Goal: Task Accomplishment & Management: Manage account settings

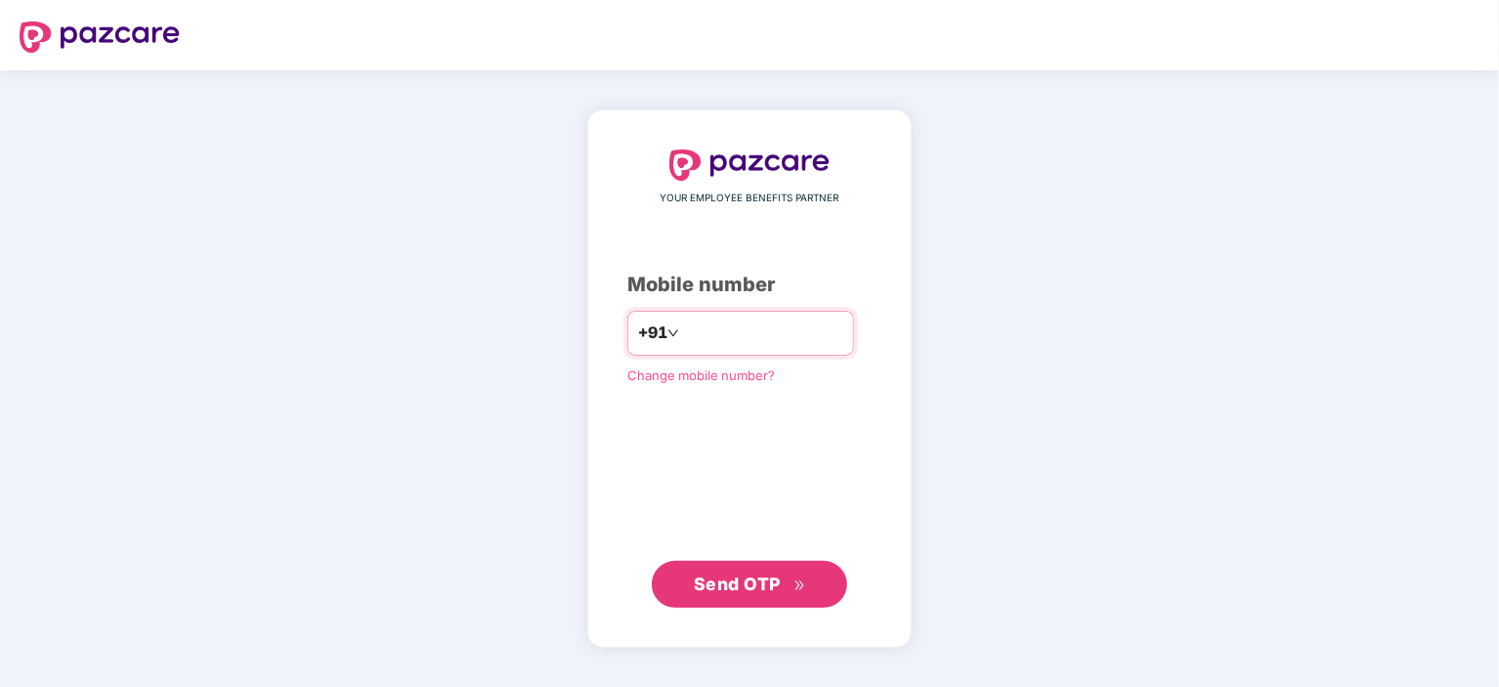
type input "**********"
click at [770, 578] on span "Send OTP" at bounding box center [737, 584] width 87 height 21
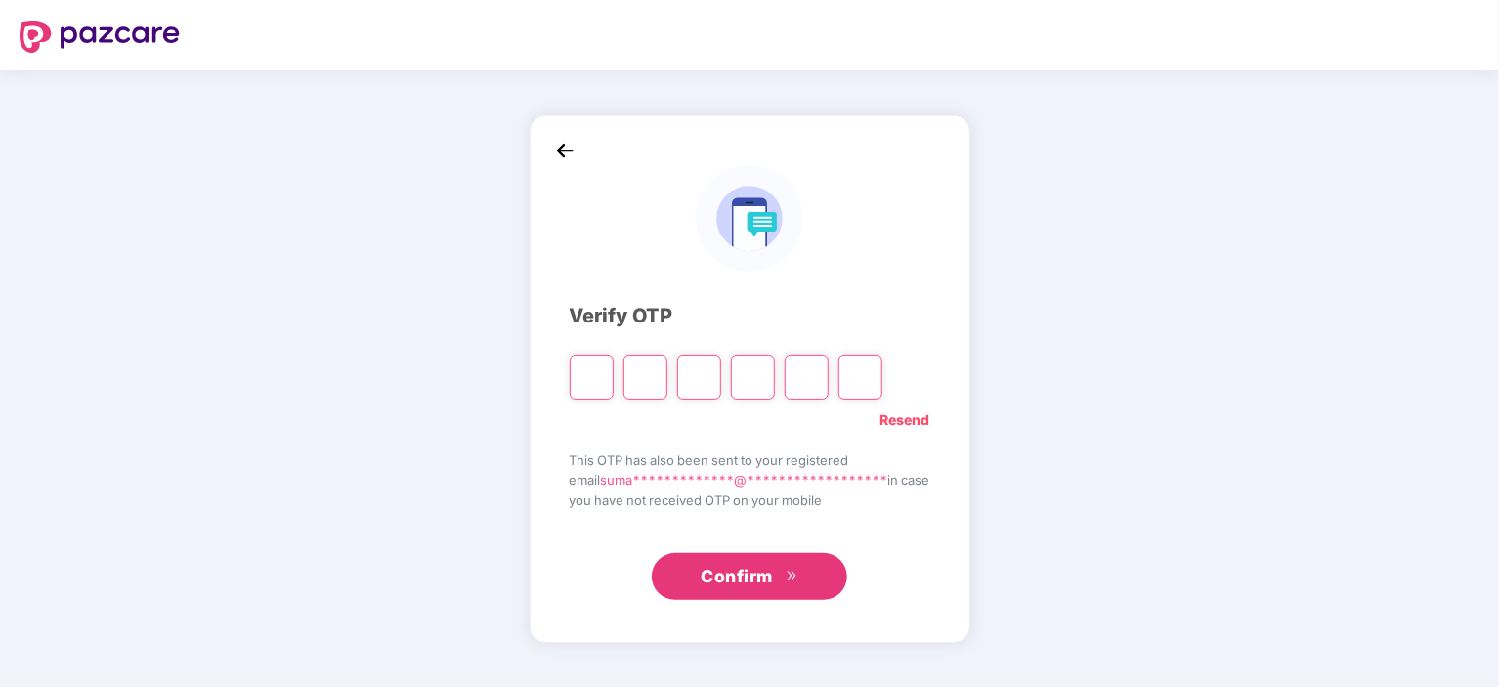
paste input "*"
type input "*"
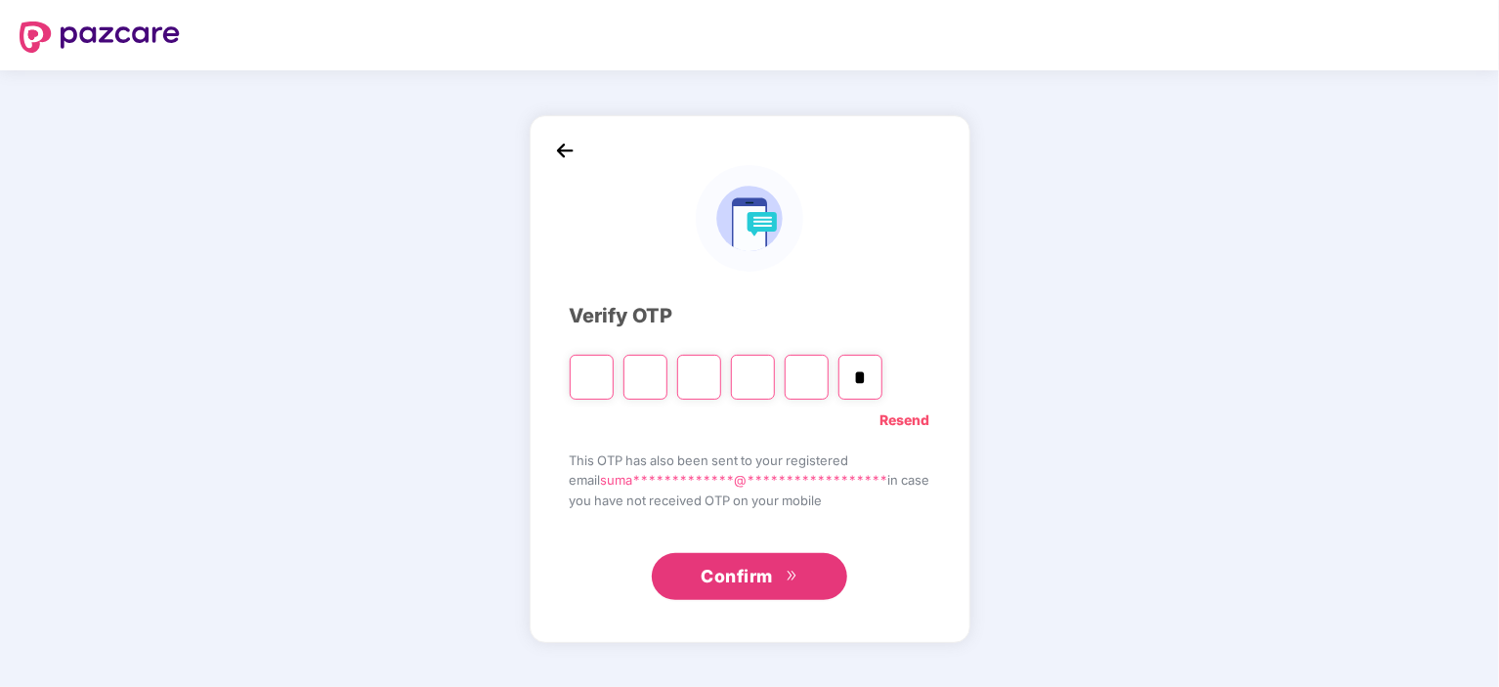
type input "*"
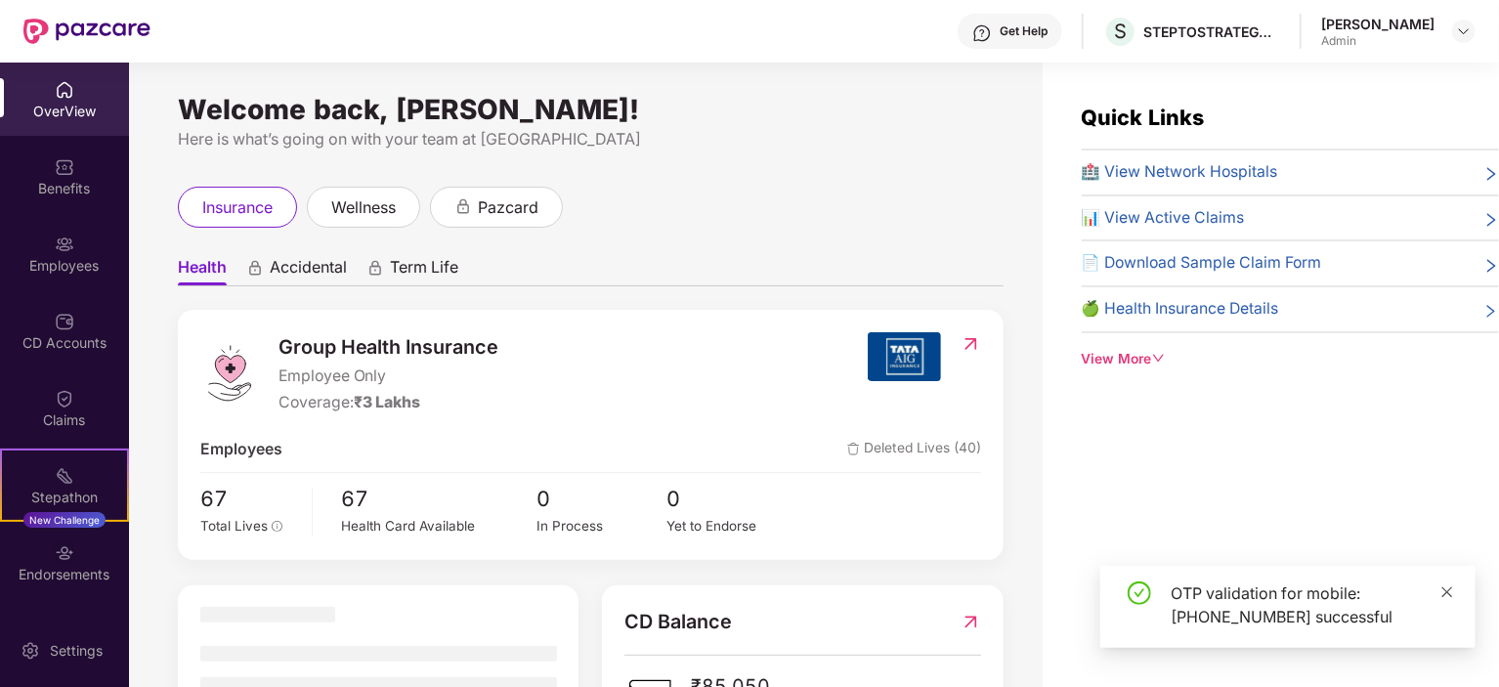
click at [1446, 598] on icon "close" at bounding box center [1448, 593] width 14 height 14
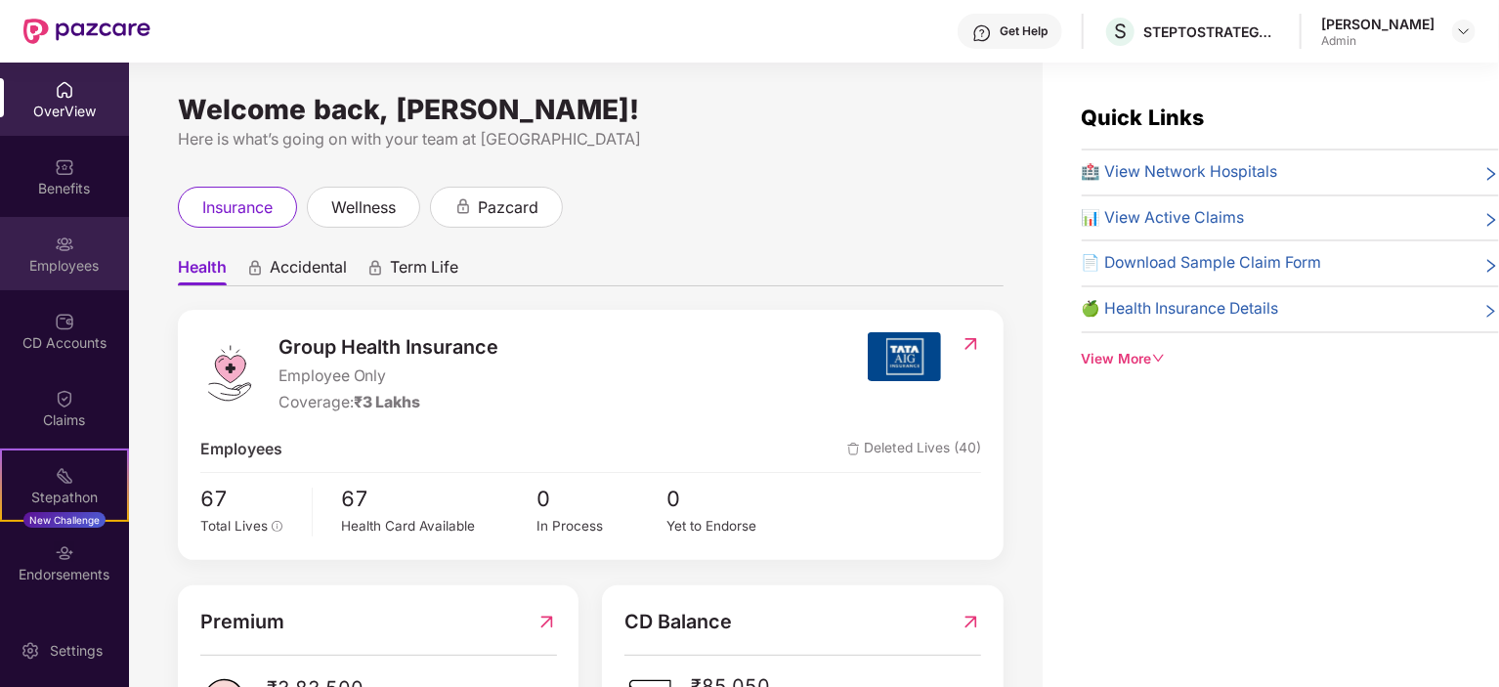
click at [46, 264] on div "Employees" at bounding box center [64, 266] width 129 height 20
